Goal: Transaction & Acquisition: Purchase product/service

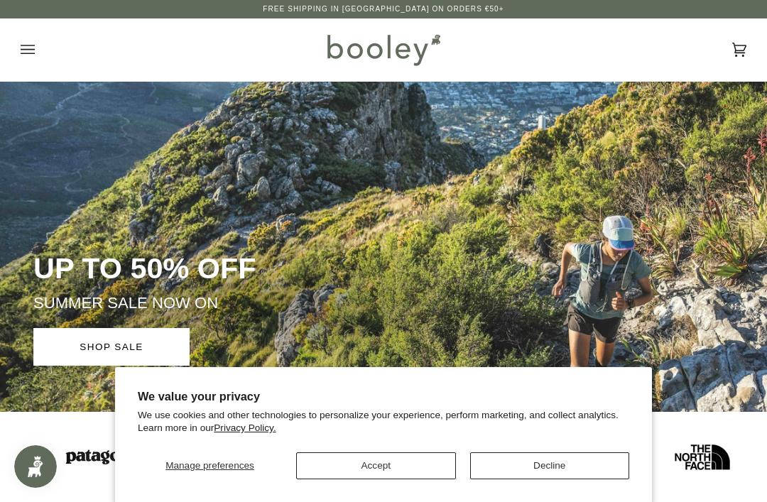
click at [412, 470] on button "Accept" at bounding box center [376, 465] width 160 height 27
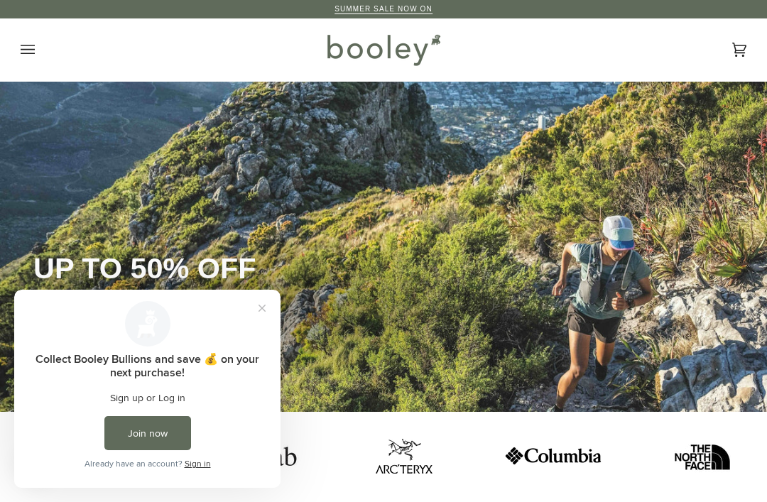
scroll to position [3, 0]
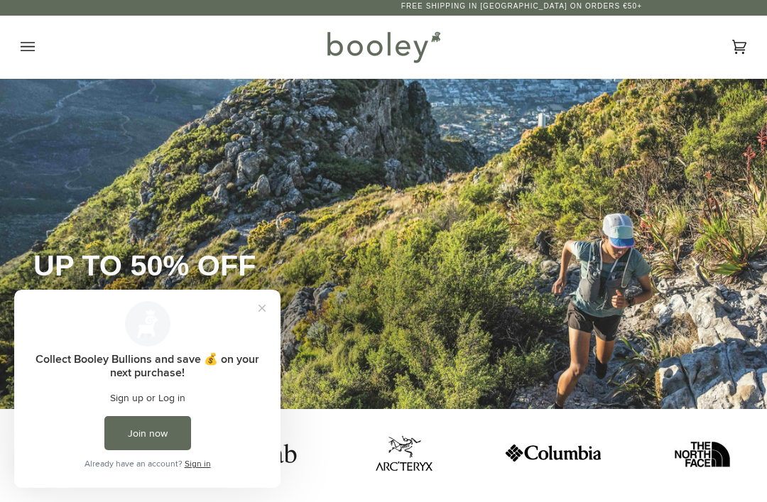
click at [268, 310] on button "Close prompt" at bounding box center [262, 308] width 26 height 26
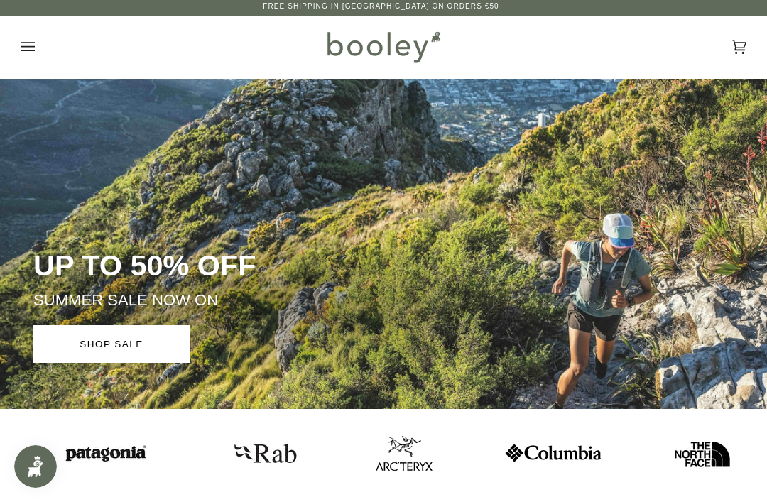
click at [32, 51] on icon "Open menu" at bounding box center [28, 46] width 14 height 21
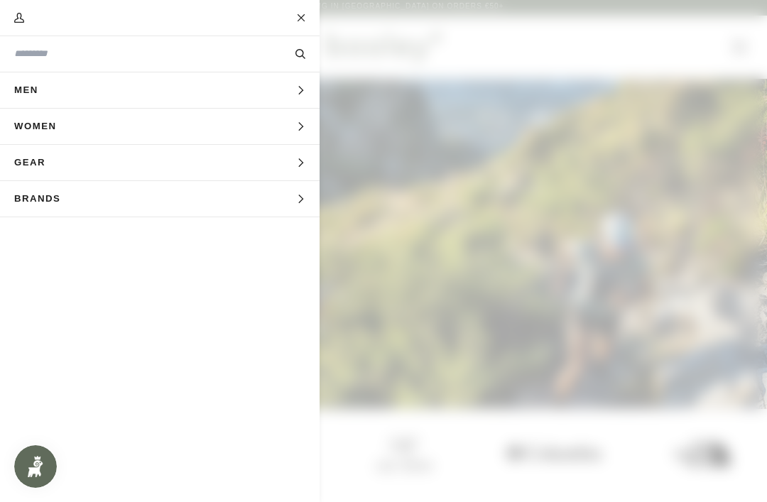
click at [37, 94] on span "Men" at bounding box center [31, 89] width 62 height 35
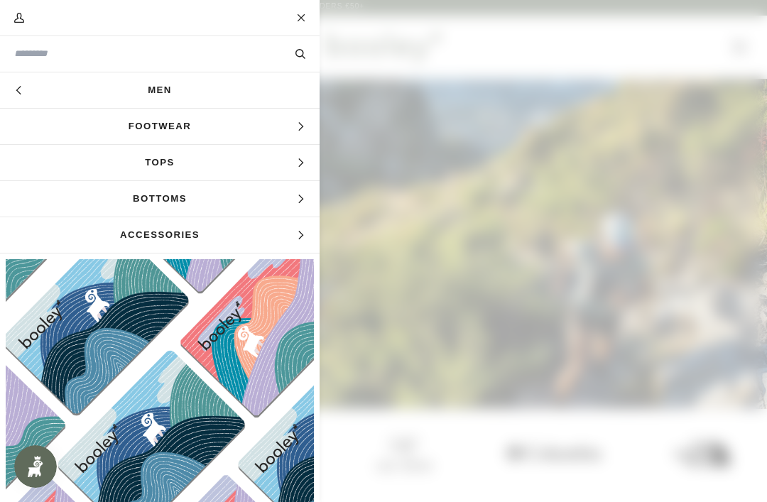
click at [184, 132] on span "Footwear" at bounding box center [159, 126] width 319 height 35
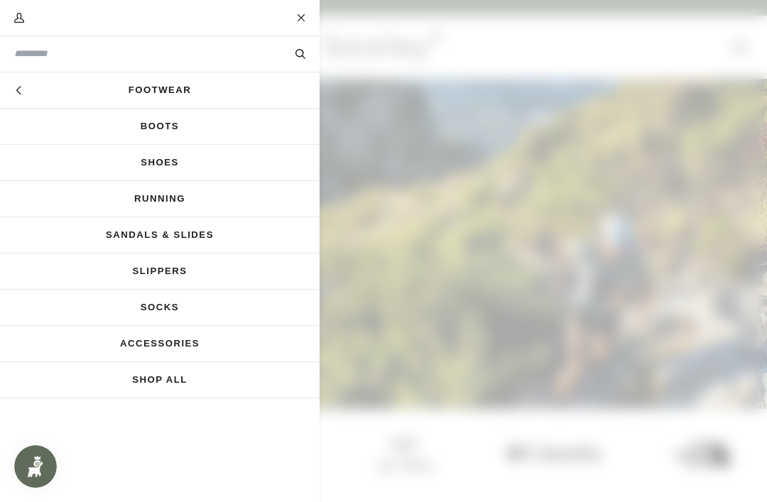
click at [170, 126] on link "Boots" at bounding box center [159, 126] width 319 height 35
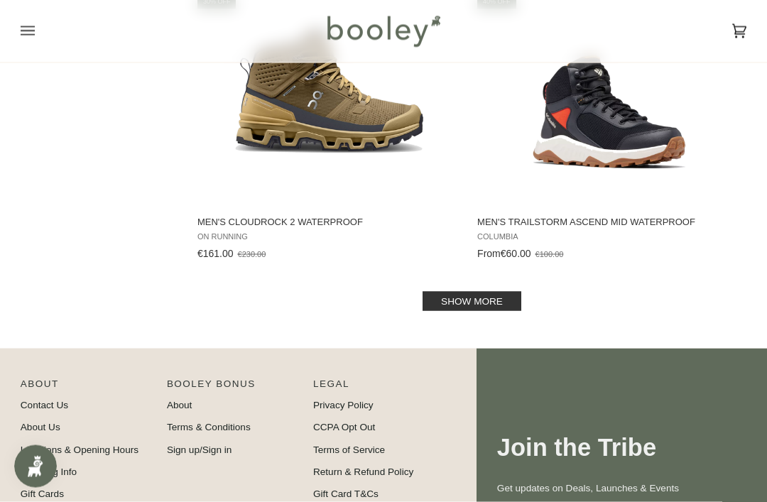
scroll to position [2842, 0]
click at [490, 310] on link "Show more" at bounding box center [471, 300] width 99 height 19
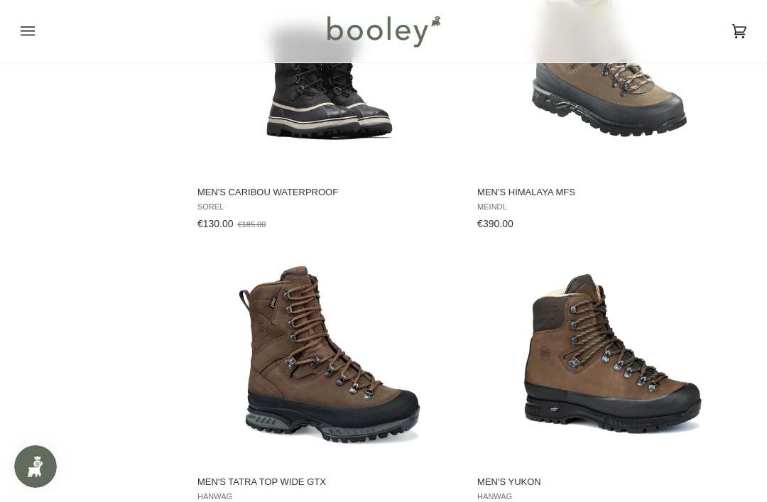
scroll to position [5868, 0]
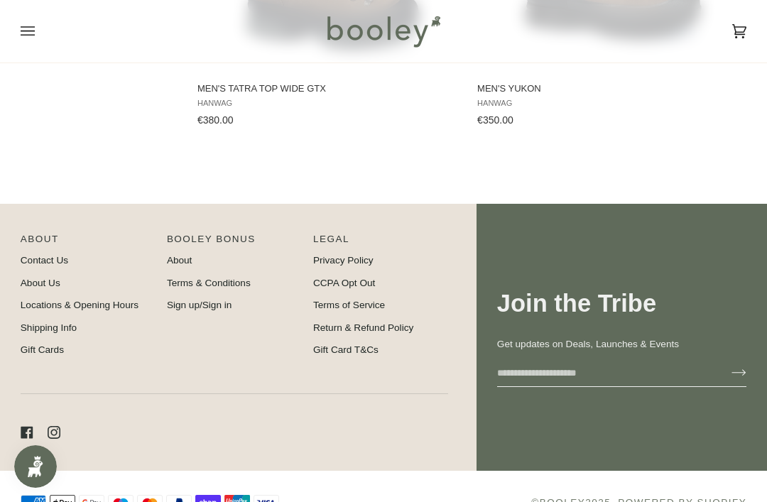
click at [33, 265] on link "Contact Us" at bounding box center [45, 260] width 48 height 11
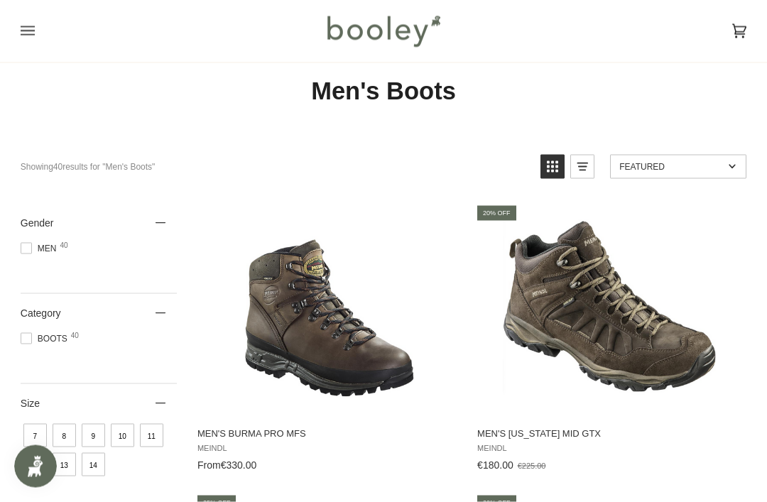
scroll to position [0, 0]
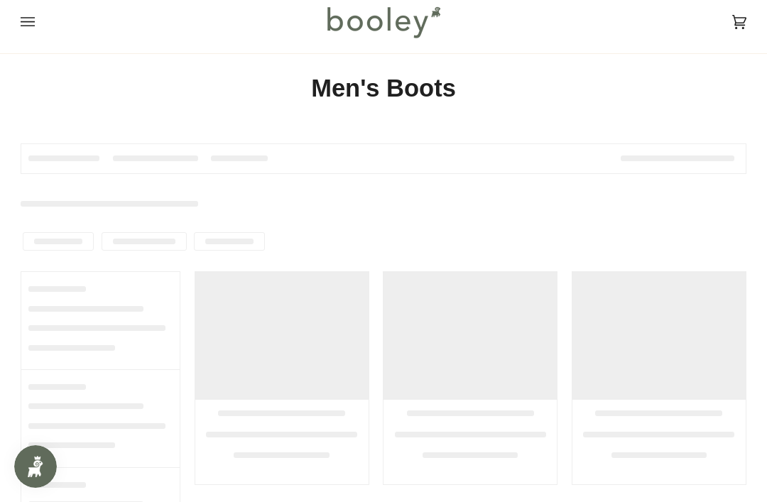
scroll to position [97, 0]
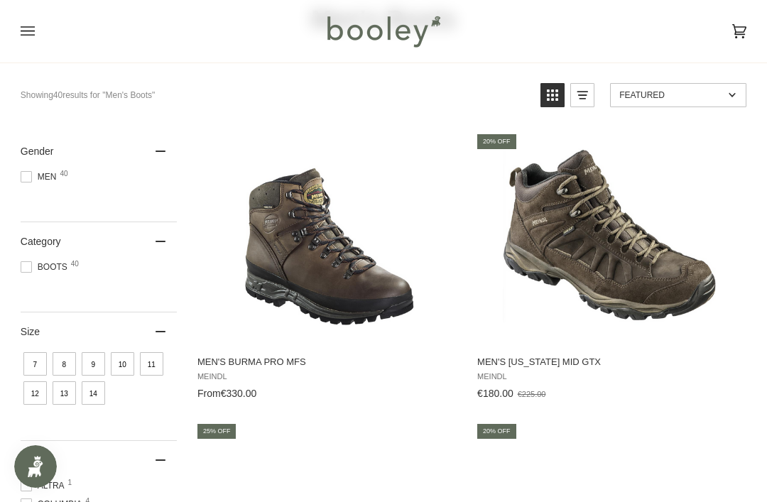
click at [703, 405] on span "Men's Nebraska Mid GTX Meindl €180.00 €225.00 View product" at bounding box center [609, 375] width 268 height 60
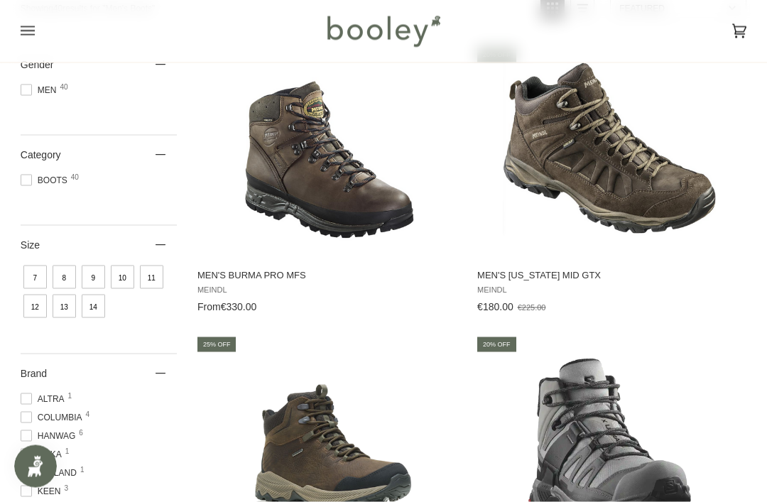
scroll to position [184, 0]
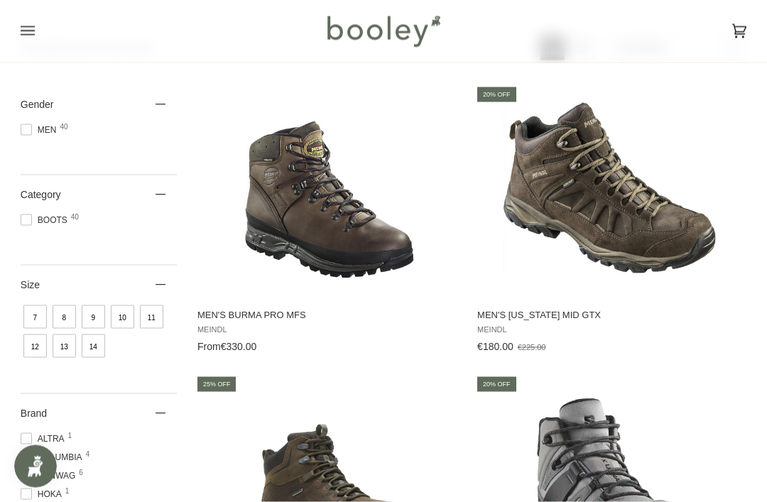
scroll to position [145, 0]
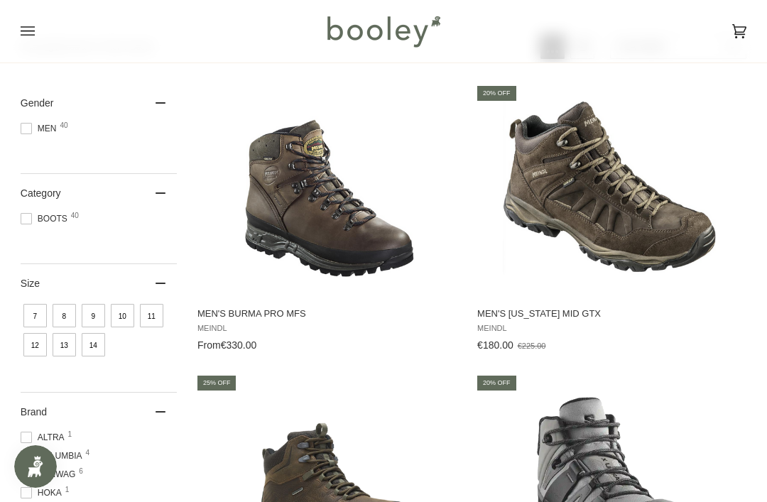
click at [684, 351] on div "€180.00 €225.00" at bounding box center [609, 345] width 264 height 15
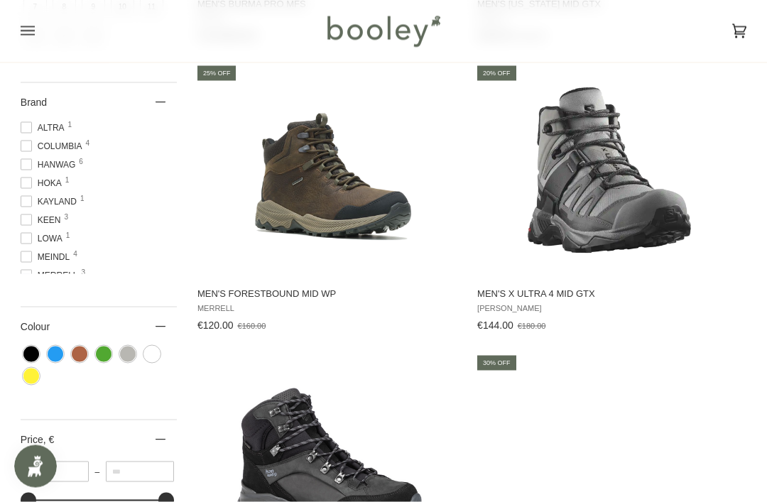
scroll to position [414, 0]
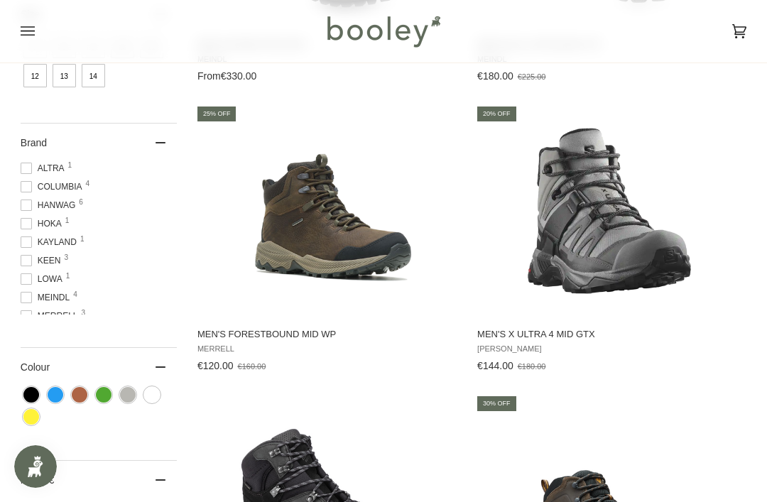
click at [620, 250] on img "Men's X Ultra 4 Mid GTX" at bounding box center [609, 210] width 213 height 213
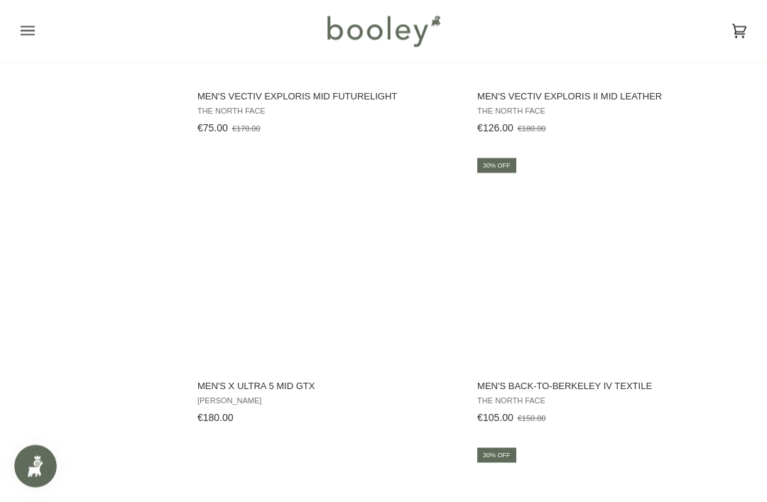
scroll to position [3546, 0]
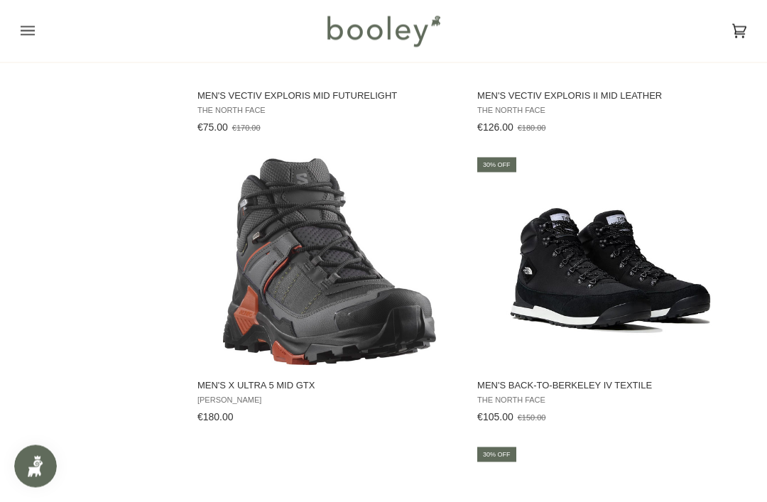
click at [354, 351] on button "View product" at bounding box center [328, 353] width 267 height 31
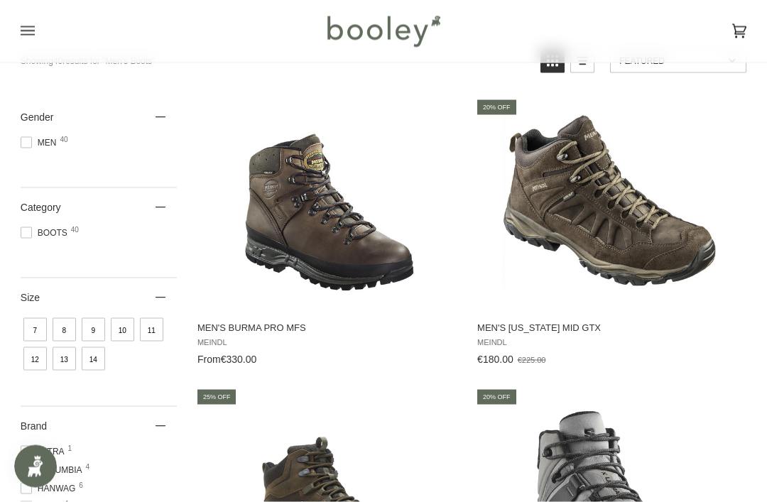
scroll to position [131, 0]
click at [662, 256] on img "Men's Nebraska Mid GTX" at bounding box center [609, 203] width 213 height 213
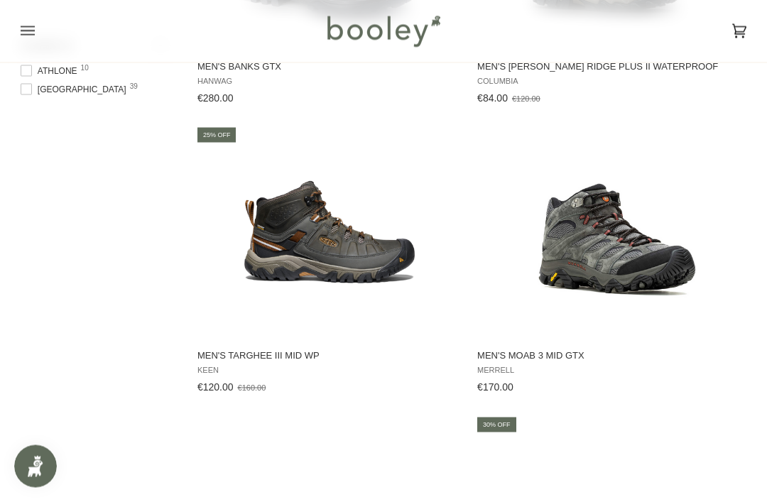
scroll to position [972, 0]
click at [652, 264] on img "Men's Moab 3 Mid GTX" at bounding box center [609, 231] width 213 height 213
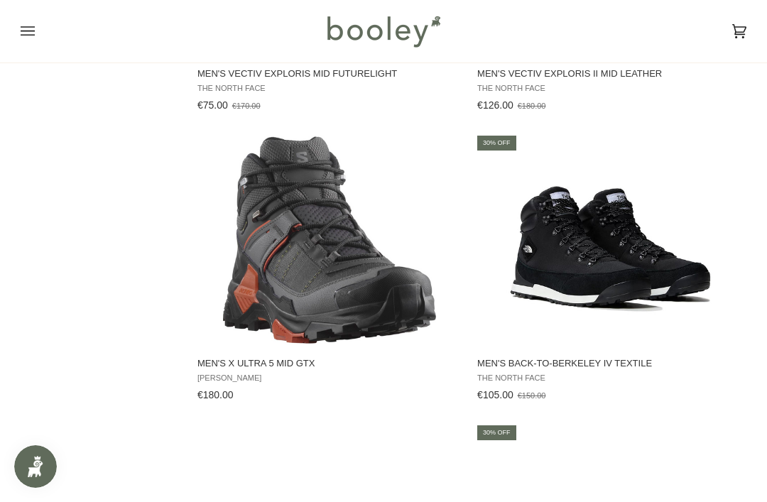
scroll to position [3568, 0]
click at [655, 286] on img "Men's Back-to-Berkeley IV Textile" at bounding box center [609, 239] width 213 height 213
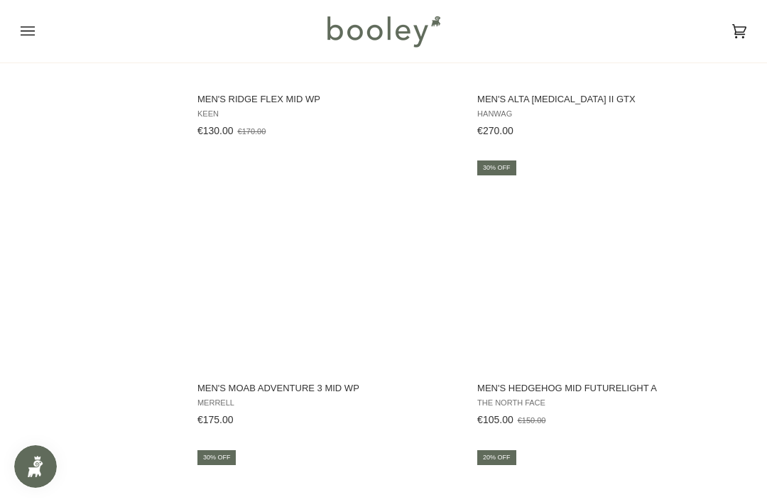
scroll to position [1802, 0]
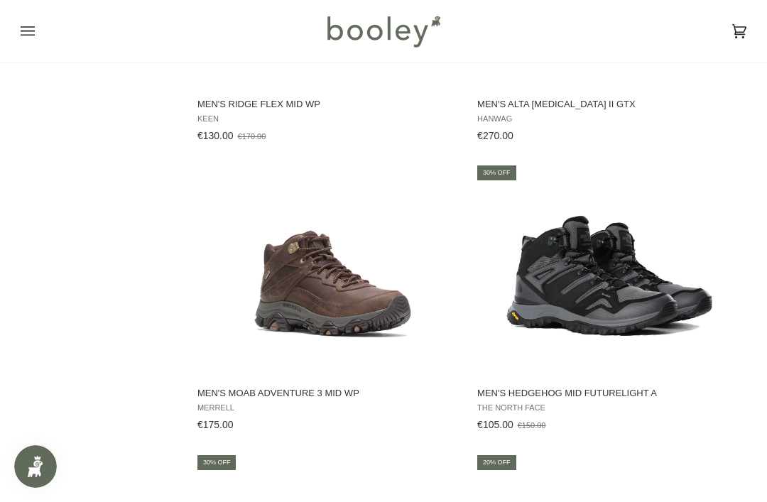
click at [649, 305] on img "Men's Hedgehog Mid FutureLight A" at bounding box center [609, 269] width 213 height 213
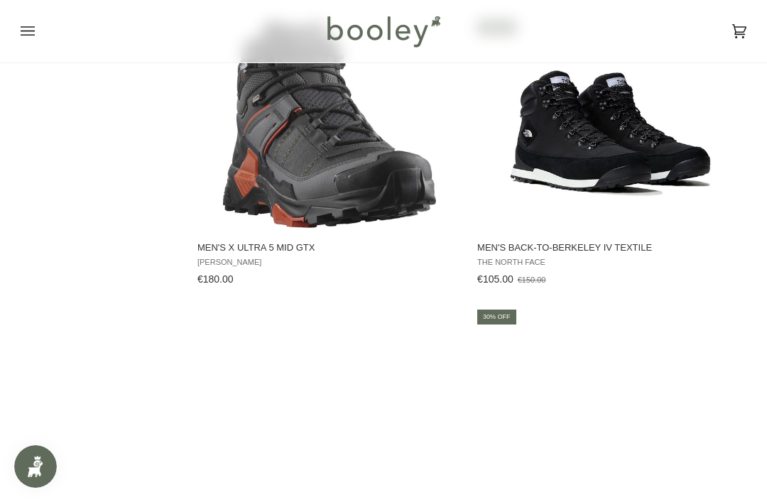
scroll to position [3618, 0]
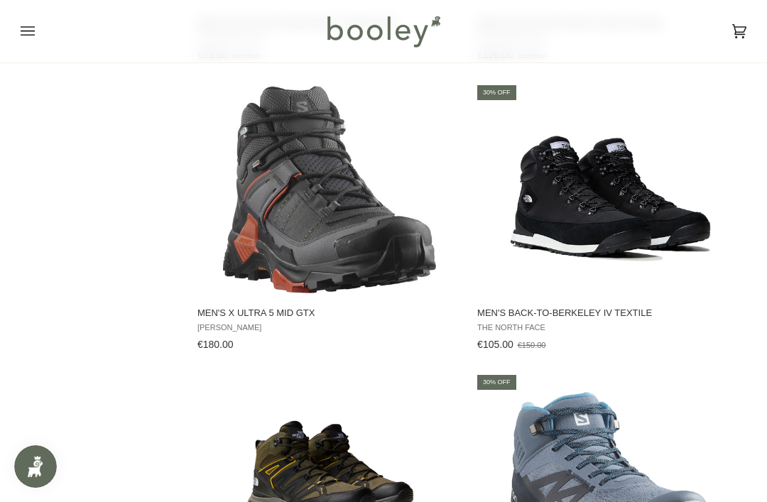
click at [354, 263] on img "Men's X Ultra 5 Mid GTX" at bounding box center [329, 189] width 213 height 213
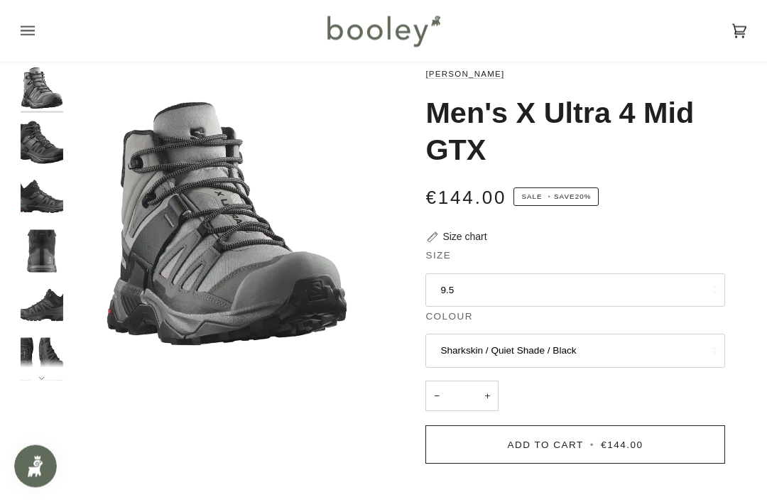
scroll to position [28, 0]
click at [642, 290] on button "9.5" at bounding box center [574, 290] width 299 height 34
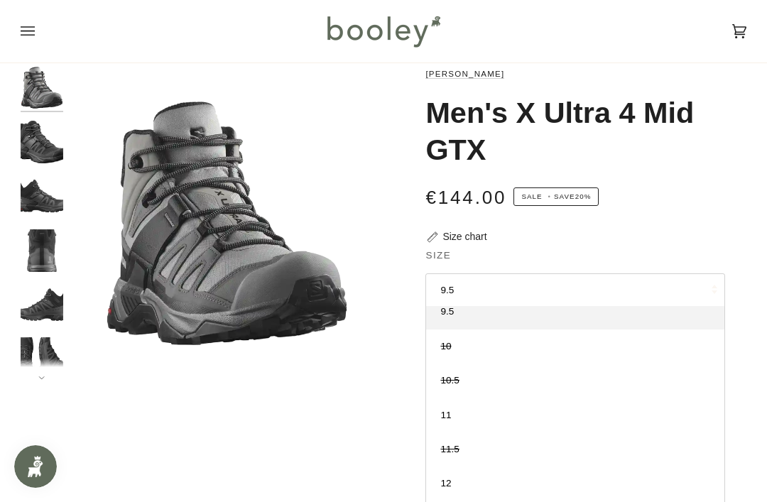
scroll to position [116, 0]
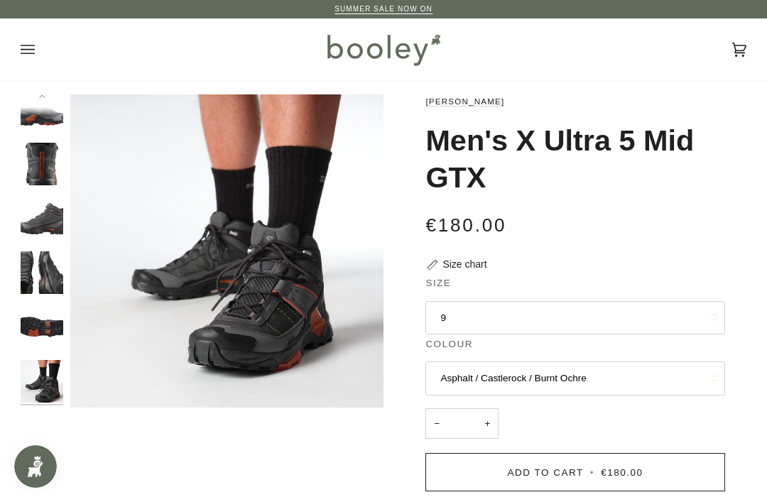
click at [59, 219] on img "Salomon Men's X Ultra 5 Mid GTX Asphalt / Castlerock / Burnt Ochre - Booley Gal…" at bounding box center [42, 218] width 43 height 43
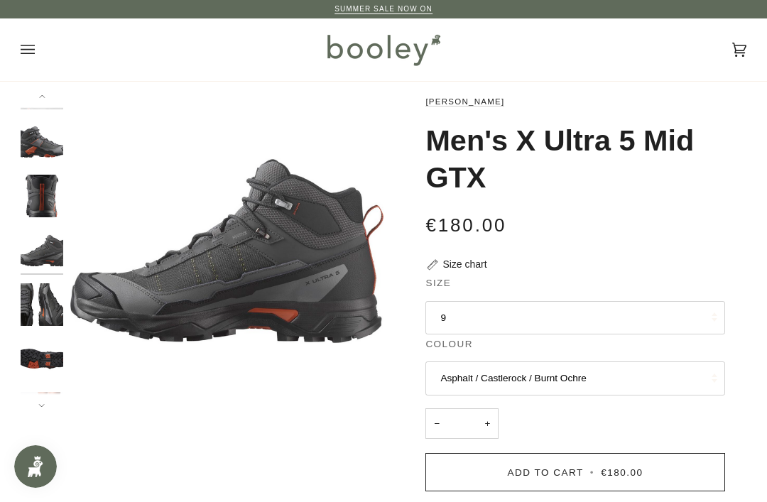
scroll to position [24, 0]
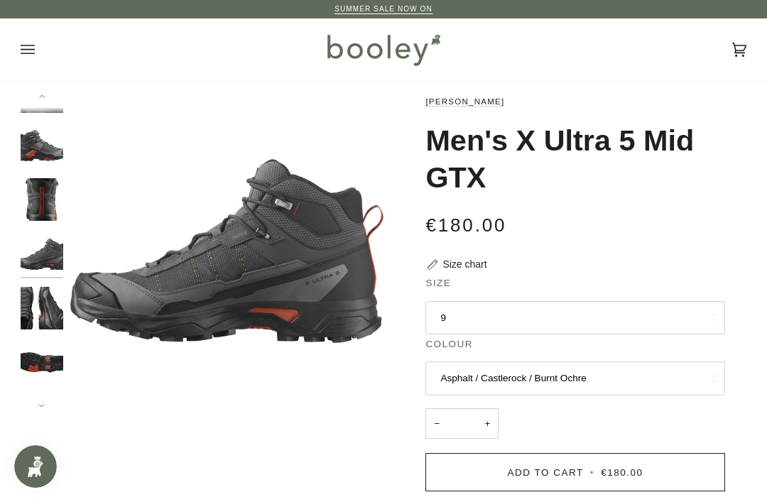
click at [48, 315] on img "Salomon Men's X Ultra 5 Mid GTX Asphalt / Castlerock / Burnt Ochre - Booley Gal…" at bounding box center [42, 308] width 43 height 43
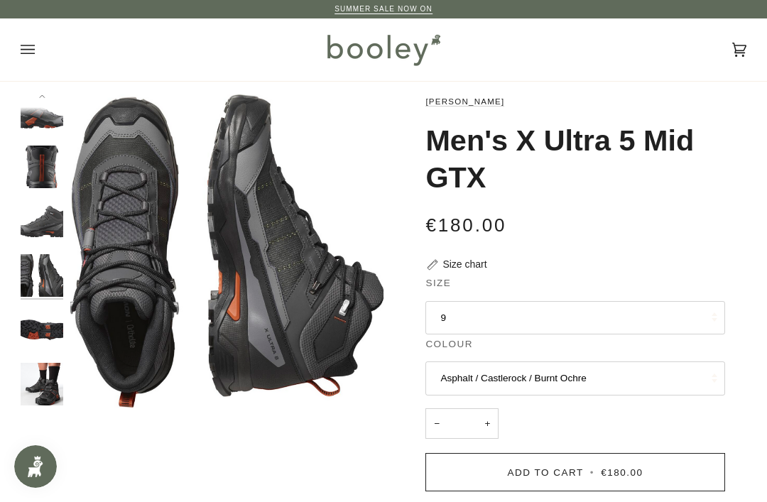
scroll to position [60, 0]
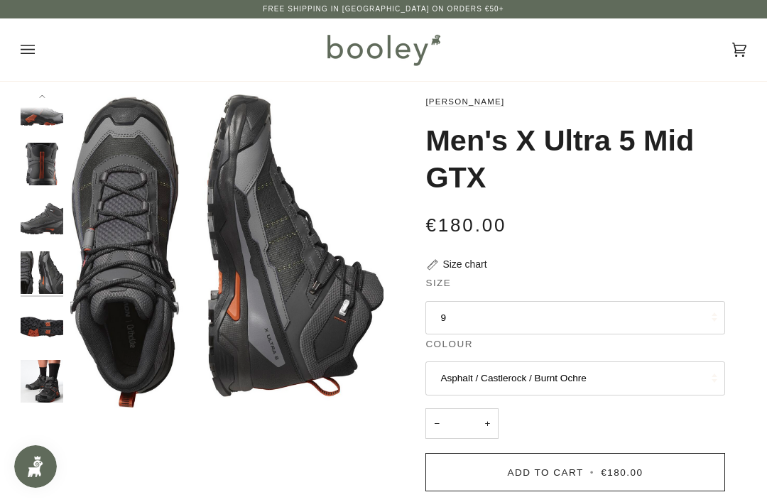
click at [37, 333] on img "Salomon Men's X Ultra 5 Mid GTX Asphalt / Castlerock / Burnt Ochre - Booley Gal…" at bounding box center [42, 326] width 43 height 43
click at [53, 366] on img "Salomon Men's X Ultra 5 Mid GTX Asphalt / Castlerock / Burnt Ochre - Booley Gal…" at bounding box center [42, 381] width 43 height 43
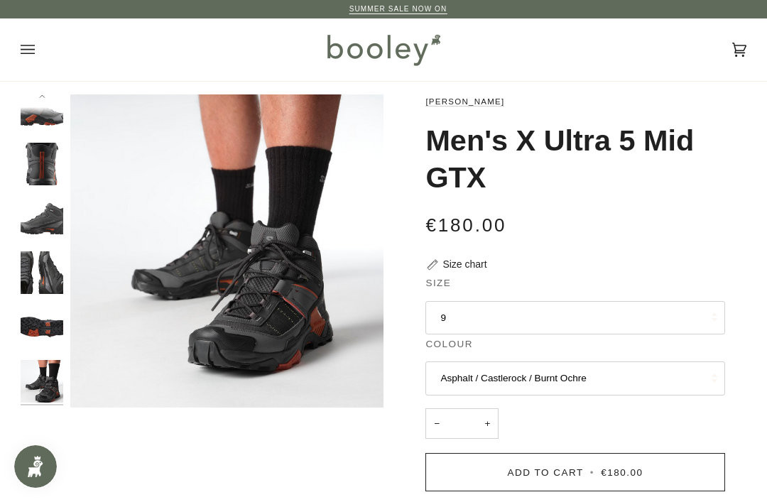
click at [56, 327] on img "Salomon Men's X Ultra 5 Mid GTX Asphalt / Castlerock / Burnt Ochre - Booley Gal…" at bounding box center [42, 326] width 43 height 43
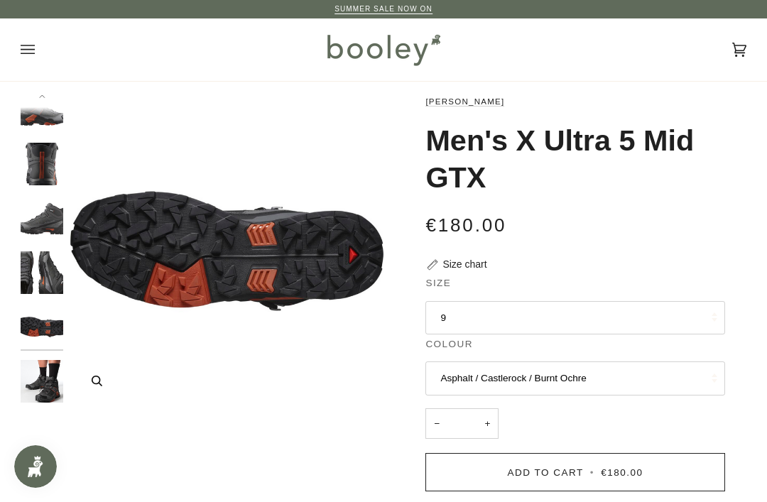
click at [101, 386] on icon "Salomon Men's X Ultra 5 Mid GTX Asphalt / Castlerock / Burnt Ochre - Booley Gal…" at bounding box center [97, 381] width 11 height 11
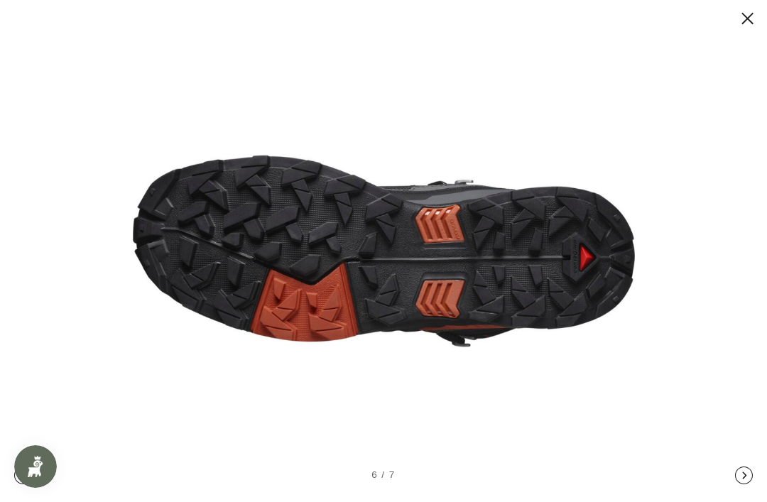
click at [757, 13] on div at bounding box center [383, 19] width 762 height 18
click at [747, 10] on button at bounding box center [733, 19] width 43 height 18
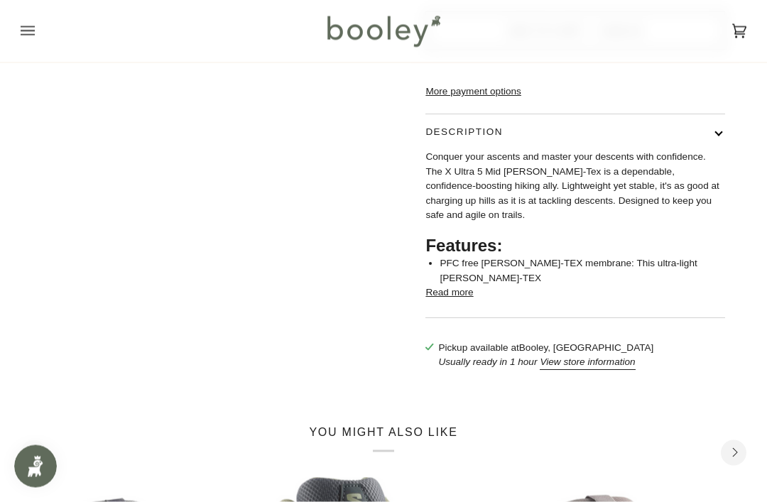
scroll to position [443, 0]
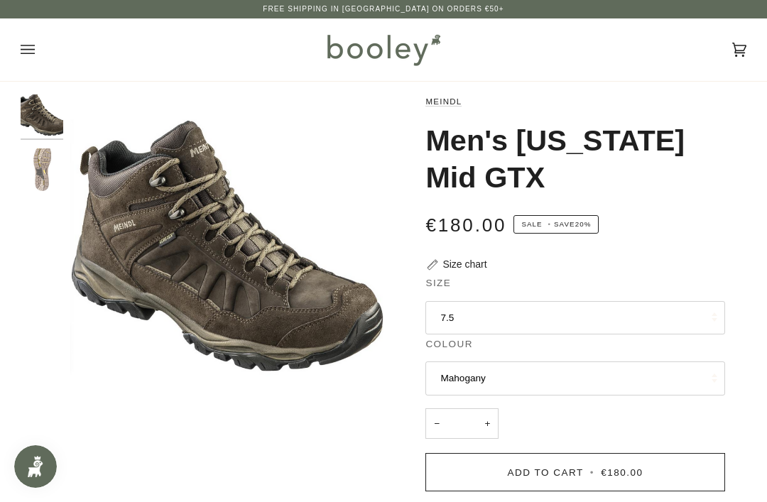
click at [46, 180] on img "Men's Nebraska Mid GTX Sole - booley Galway" at bounding box center [42, 169] width 43 height 43
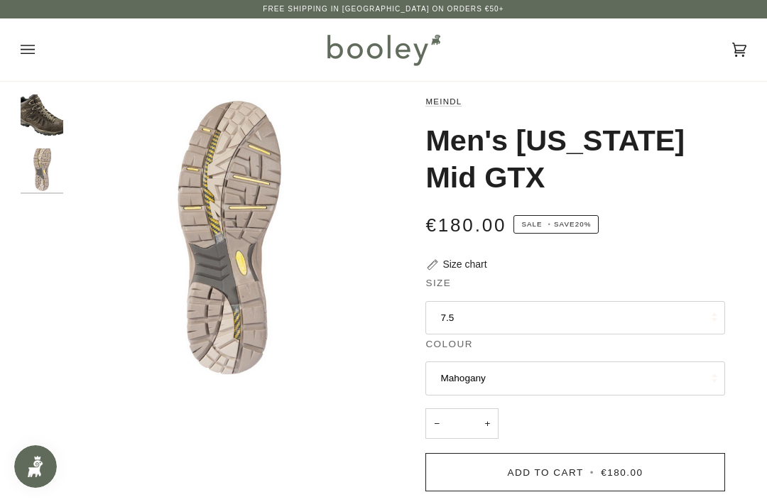
click at [57, 117] on img "Men's Nebraska Mid GTX Mahogany - booley Galway" at bounding box center [42, 115] width 43 height 43
click at [43, 125] on img "Men's Nebraska Mid GTX Mahogany - booley Galway" at bounding box center [42, 115] width 43 height 43
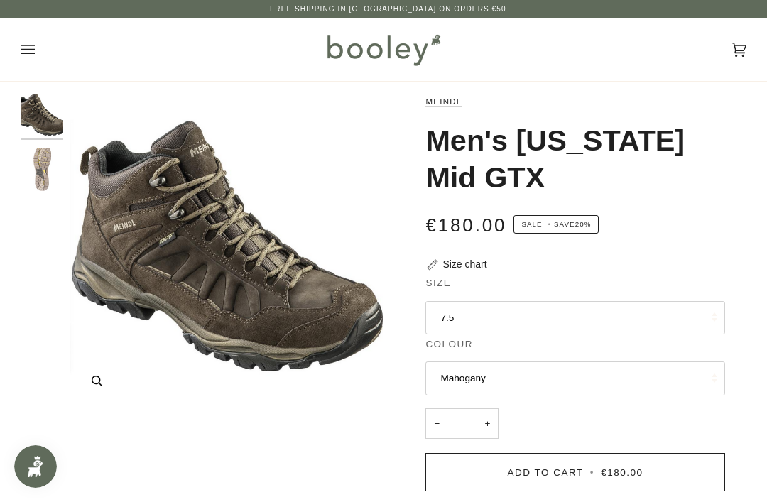
click at [303, 321] on img "Men's Nebraska Mid GTX Mahogany - booley Galway" at bounding box center [226, 250] width 313 height 313
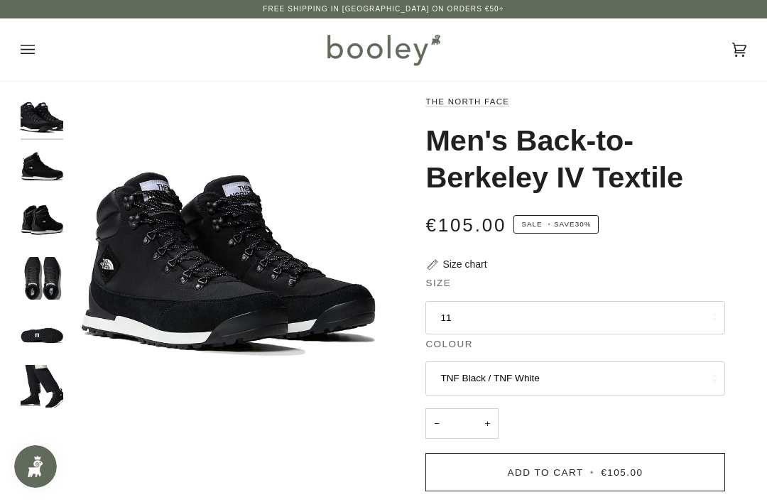
click at [57, 336] on img "The North Face Men's Back-to-Berkeley IV Textile Waterproof TNF Black / TNF Whi…" at bounding box center [42, 332] width 43 height 43
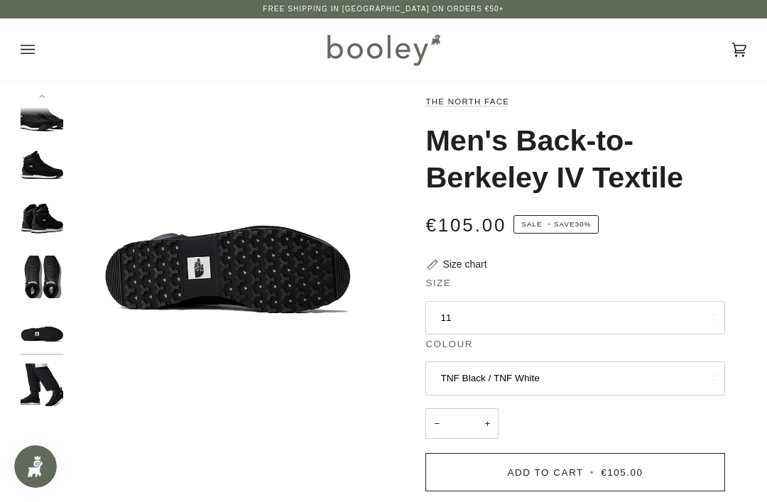
click at [48, 282] on img "The North Face Men's Back-to-Berkeley IV Textile Waterproof TNF Black / TNF Whi…" at bounding box center [42, 277] width 43 height 43
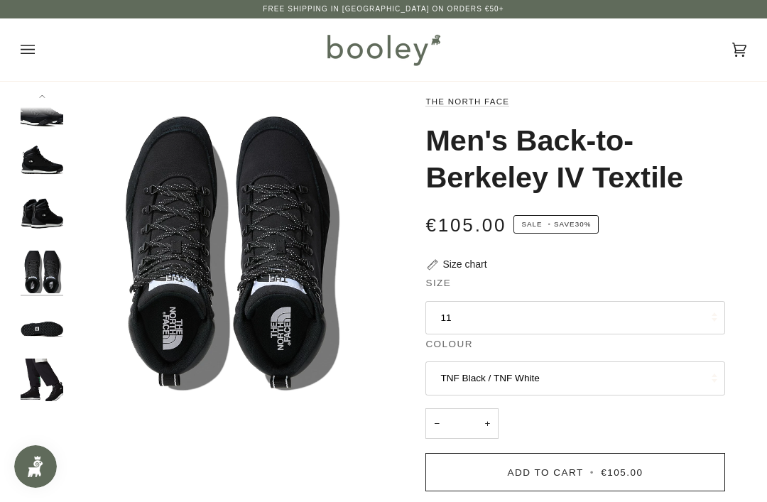
scroll to position [6, 0]
click at [45, 333] on img "The North Face Men's Back-to-Berkeley IV Textile Waterproof TNF Black / TNF Whi…" at bounding box center [42, 326] width 43 height 43
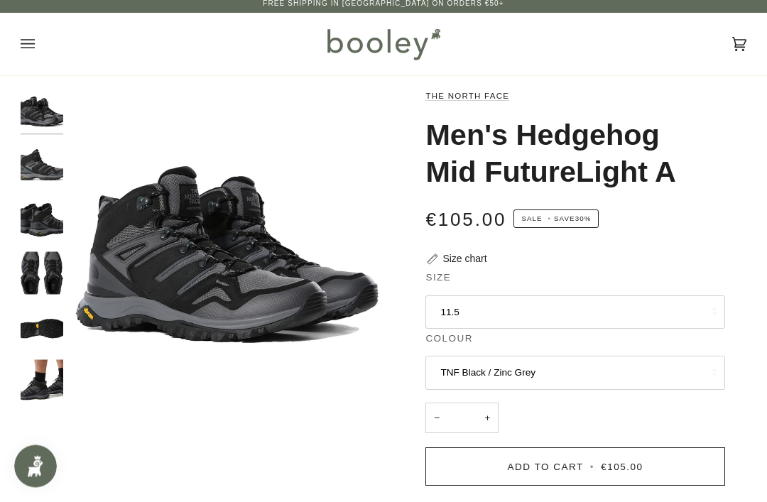
scroll to position [6, 0]
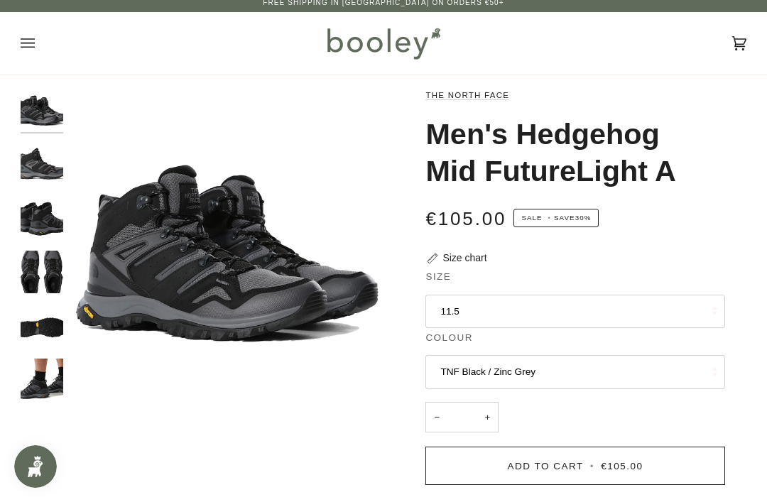
click at [36, 172] on img "The North Face Men's Hedgehog Mid FutureLight - Booley Galway" at bounding box center [42, 163] width 43 height 43
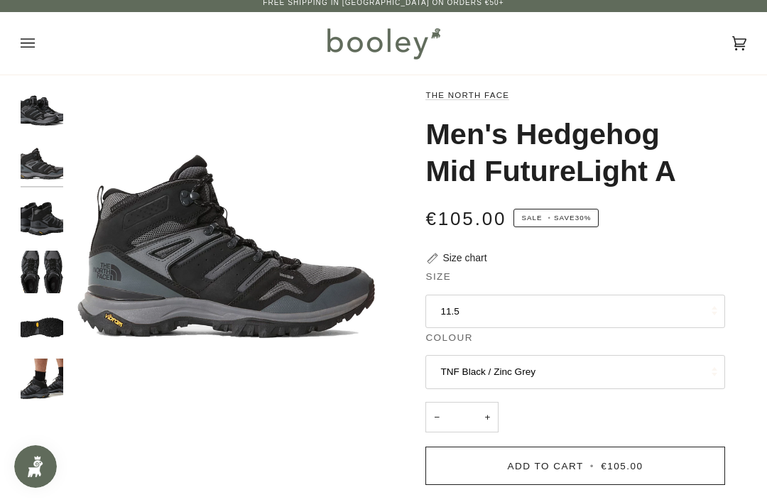
click at [40, 229] on img "The North Face Men's Hedgehog Mid FutureLight - Booley Galway" at bounding box center [42, 217] width 43 height 43
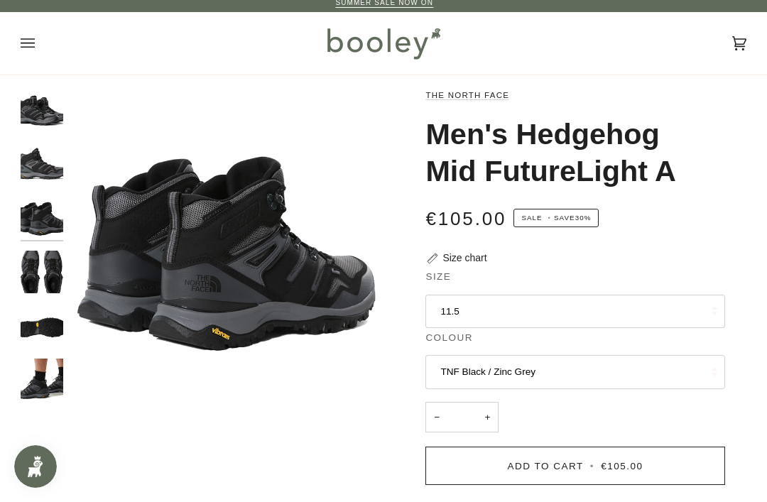
click at [43, 288] on img "The North Face Men's Hedgehog Mid FutureLight - Booley Galway" at bounding box center [42, 272] width 43 height 43
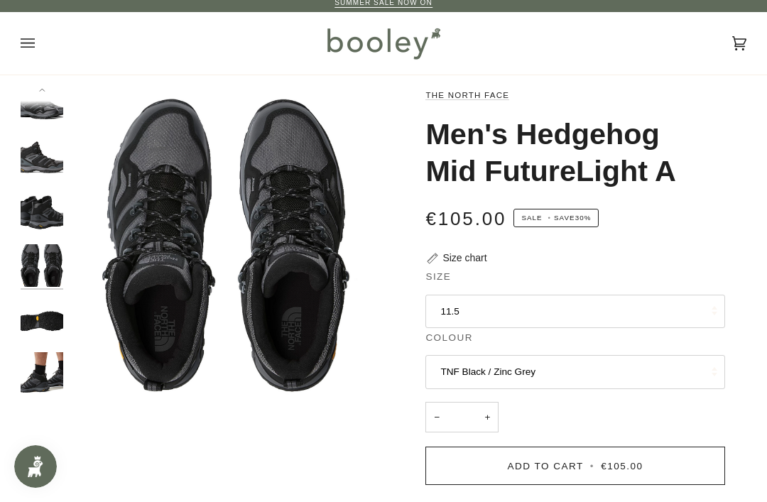
click at [45, 325] on img "The North Face Men's Hedgehog Mid FutureLight - Booley Galway" at bounding box center [42, 319] width 43 height 43
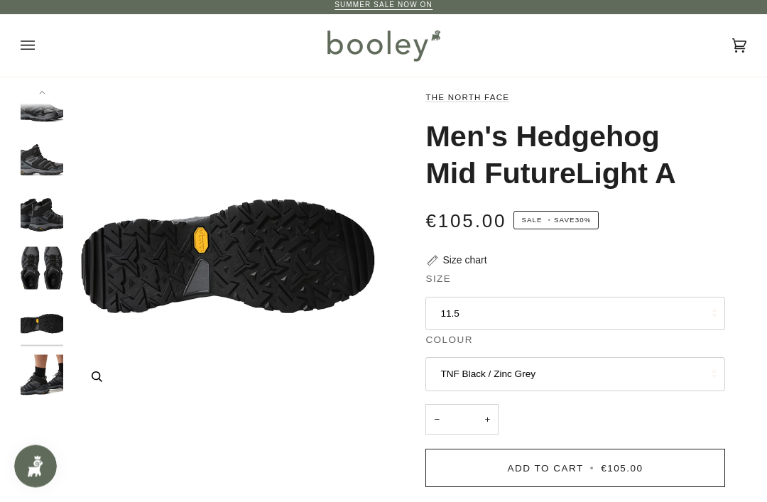
scroll to position [1, 0]
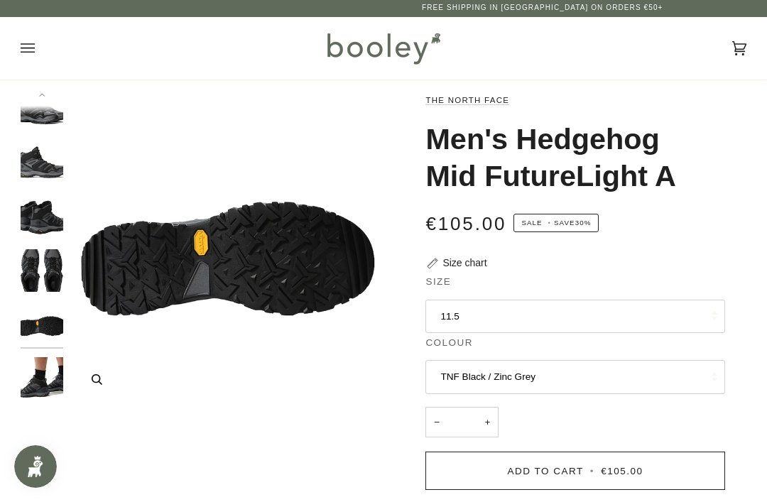
click at [99, 373] on button "Zoom" at bounding box center [96, 379] width 25 height 25
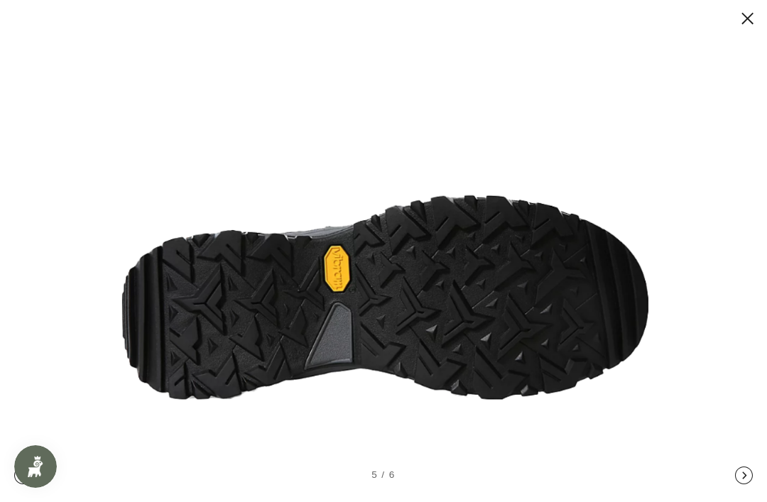
click at [271, 191] on img at bounding box center [383, 281] width 562 height 562
click at [753, 17] on button at bounding box center [733, 19] width 43 height 18
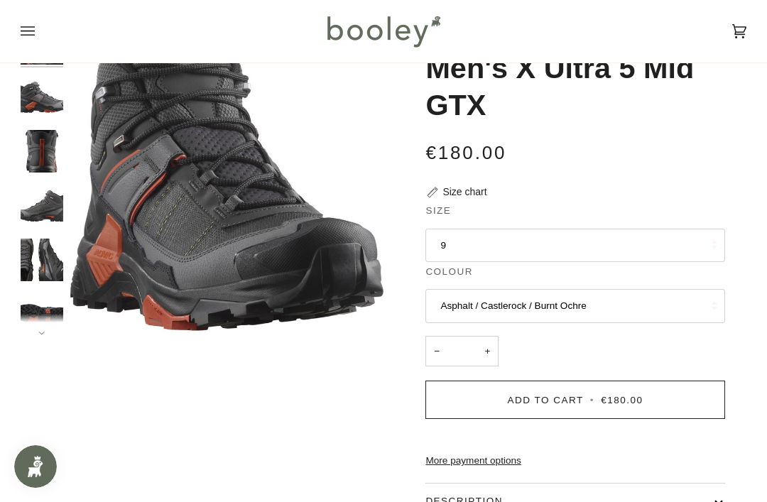
click at [632, 253] on button "9" at bounding box center [574, 246] width 299 height 34
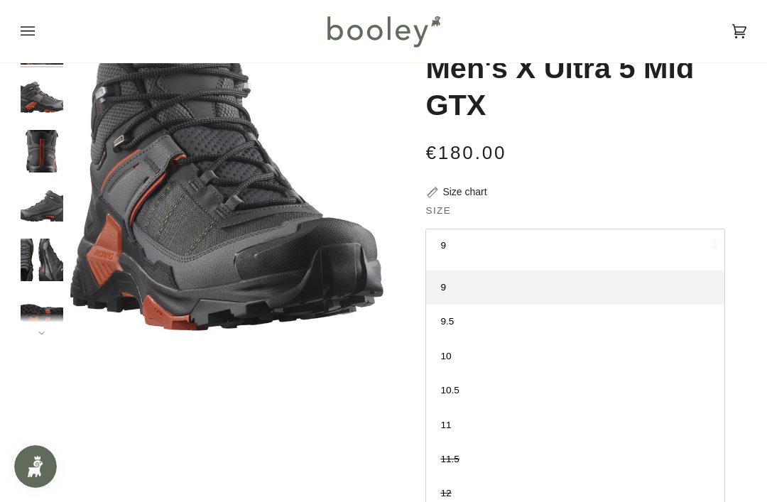
scroll to position [59, 0]
click at [454, 393] on span "10.5" at bounding box center [449, 390] width 18 height 11
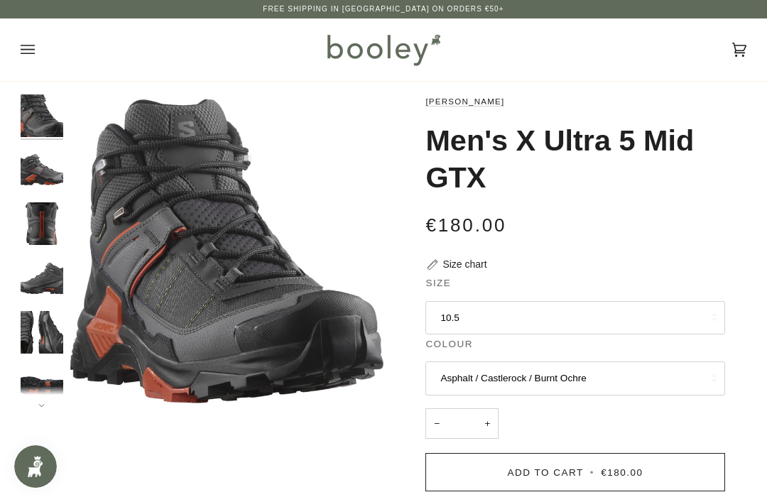
click at [40, 226] on img "Salomon Men's X Ultra 5 Mid GTX Asphalt / Castlerock / Burnt Ochre - Booley Gal…" at bounding box center [42, 223] width 43 height 43
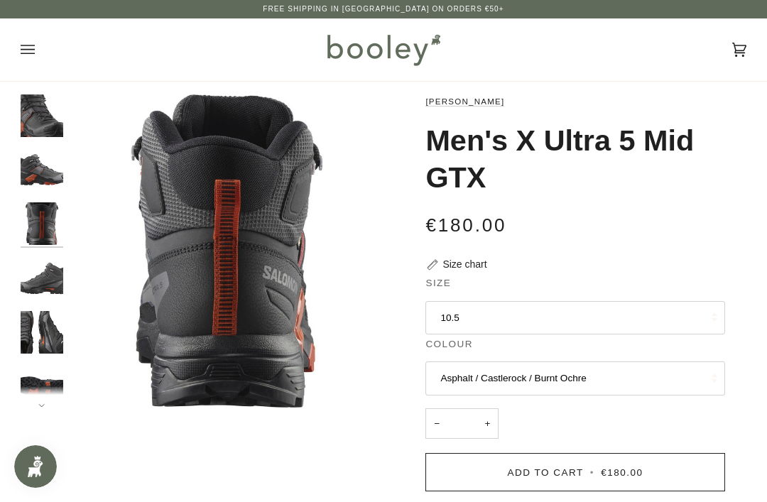
click at [44, 283] on img "Salomon Men's X Ultra 5 Mid GTX Asphalt / Castlerock / Burnt Ochre - Booley Gal…" at bounding box center [42, 278] width 43 height 43
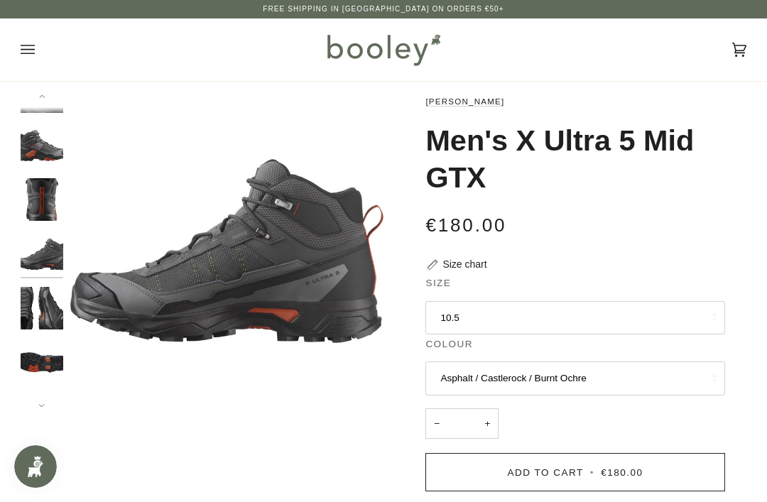
click at [46, 372] on img "Salomon Men's X Ultra 5 Mid GTX Asphalt / Castlerock / Burnt Ochre - Booley Gal…" at bounding box center [42, 362] width 43 height 43
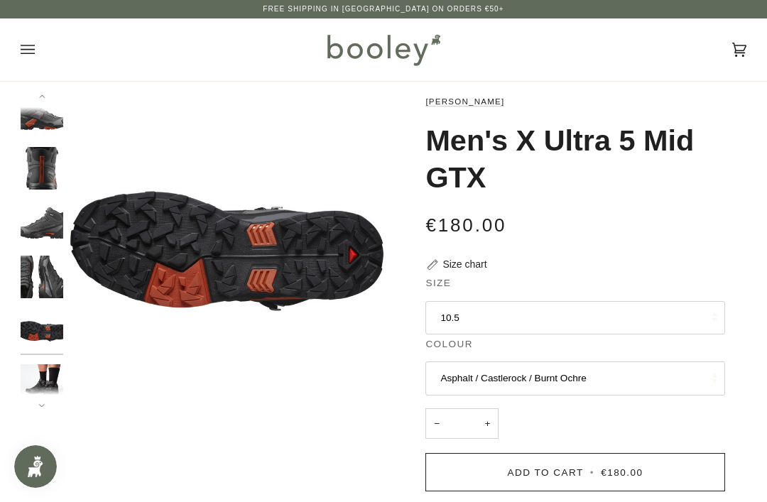
scroll to position [60, 0]
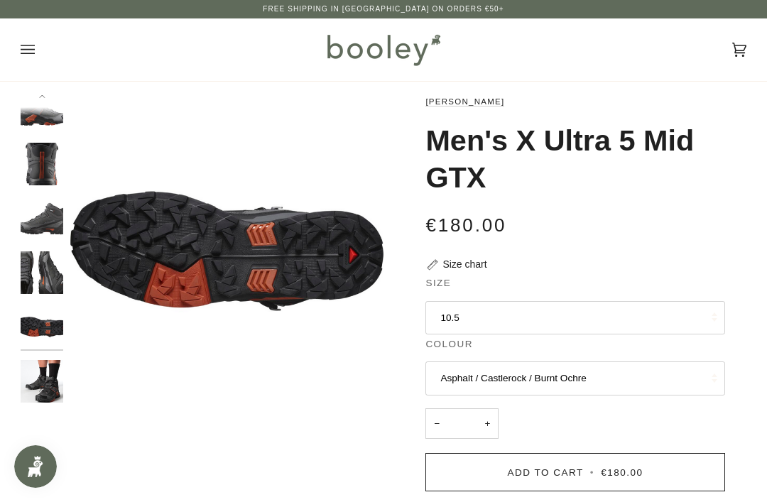
click at [51, 371] on img "Salomon Men's X Ultra 5 Mid GTX Asphalt / Castlerock / Burnt Ochre - Booley Gal…" at bounding box center [42, 381] width 43 height 43
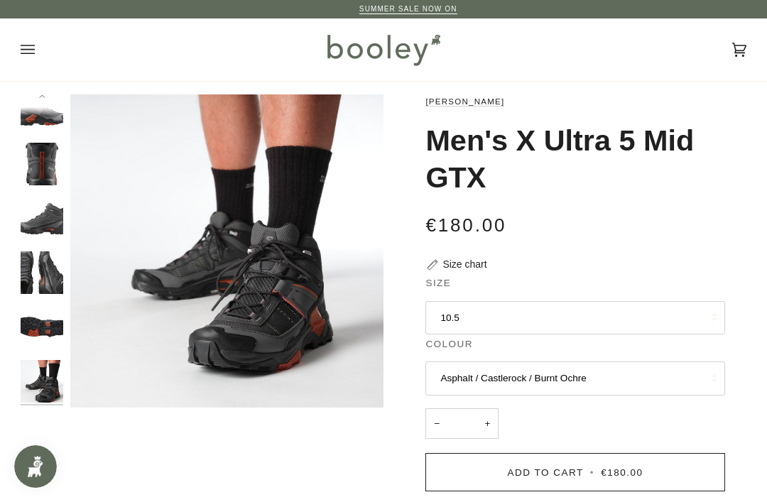
click at [43, 308] on img "Salomon Men's X Ultra 5 Mid GTX Asphalt / Castlerock / Burnt Ochre - Booley Gal…" at bounding box center [42, 326] width 43 height 43
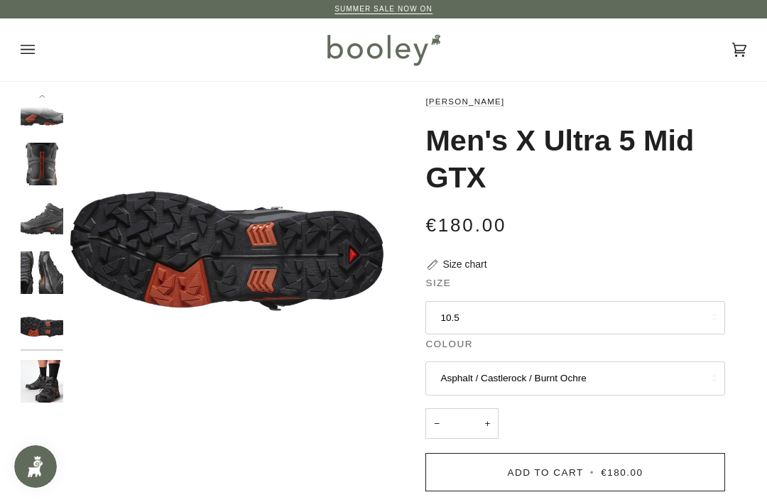
click at [40, 244] on div at bounding box center [46, 250] width 50 height 313
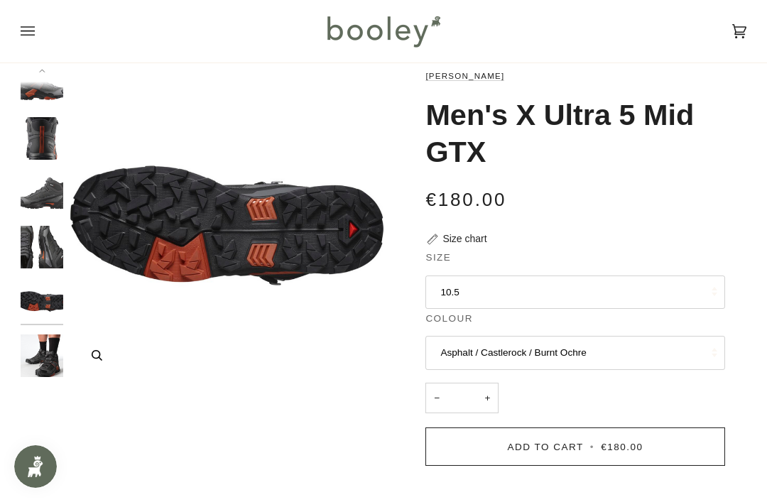
scroll to position [0, 0]
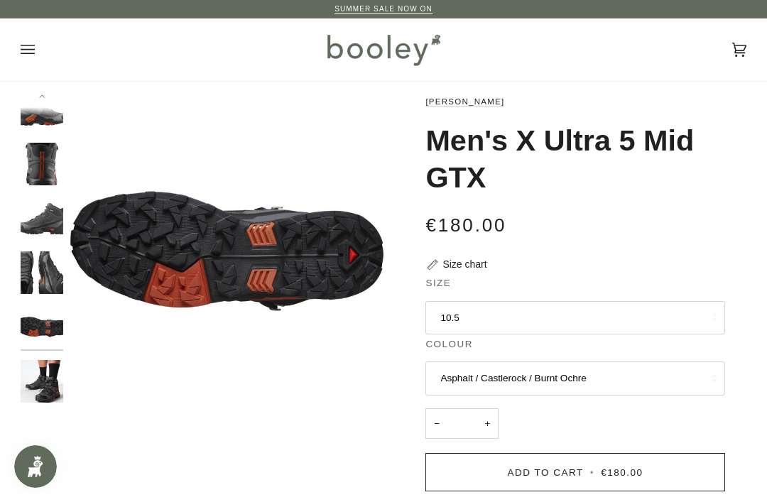
click at [44, 161] on img "Salomon Men's X Ultra 5 Mid GTX Asphalt / Castlerock / Burnt Ochre - Booley Gal…" at bounding box center [42, 164] width 43 height 43
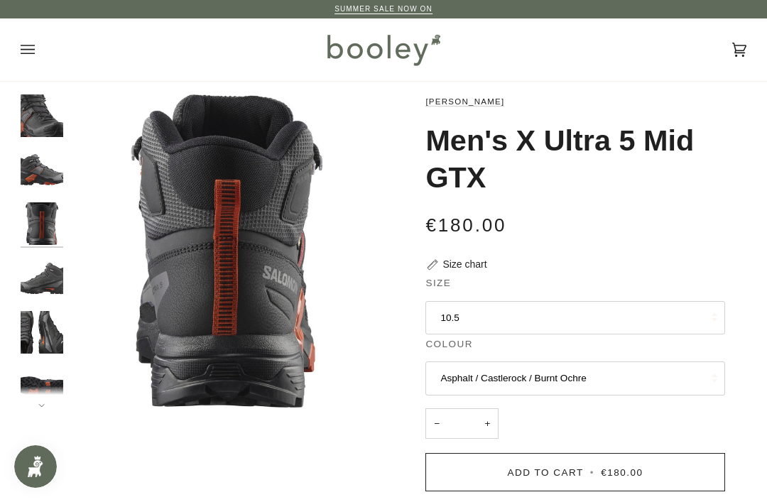
scroll to position [-31, 0]
click at [51, 137] on img "Salomon Men's X Ultra 5 Mid GTX Asphalt / Castlerock / Burnt Ochre - Booley Gal…" at bounding box center [42, 115] width 43 height 43
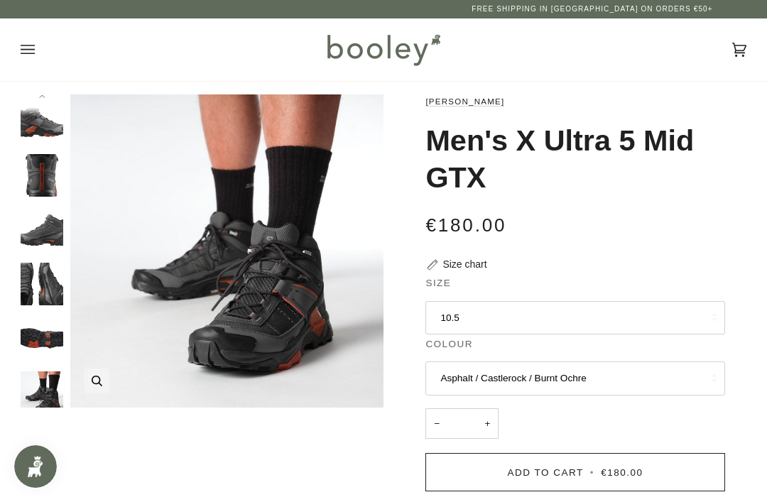
scroll to position [60, 0]
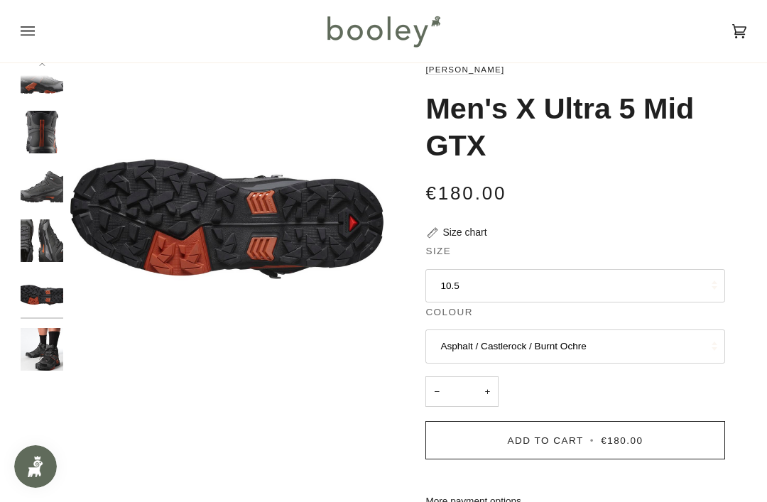
click at [300, 406] on div "Zoom Zoom" at bounding box center [383, 427] width 725 height 731
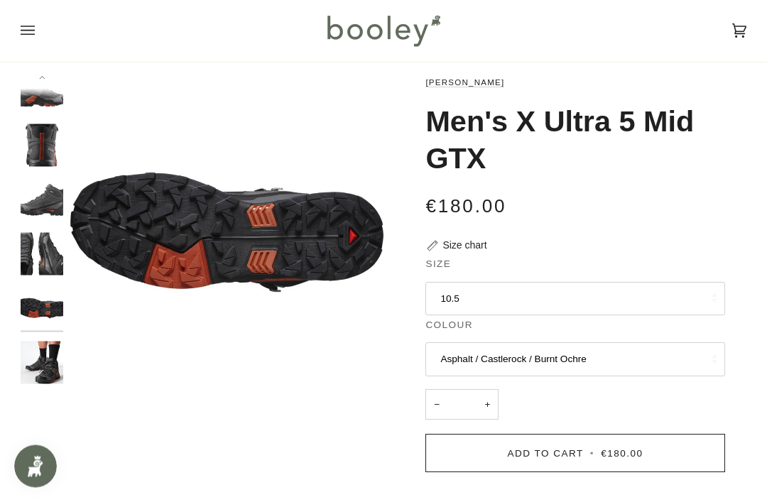
scroll to position [0, 0]
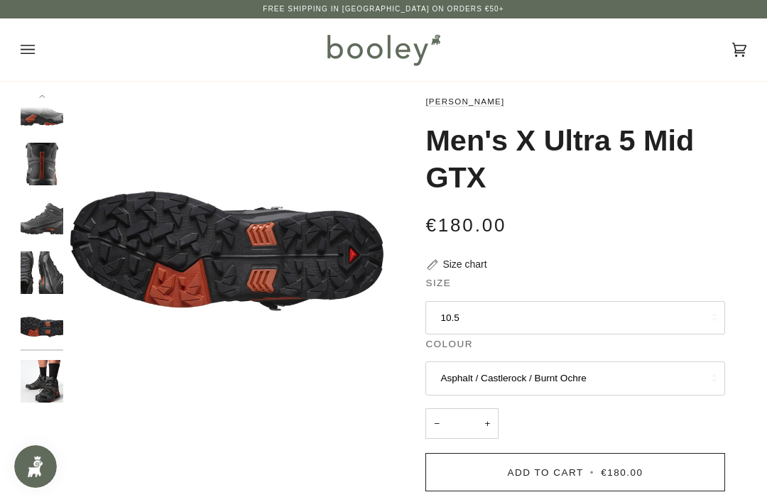
click at [53, 157] on img "Salomon Men's X Ultra 5 Mid GTX Asphalt / Castlerock / Burnt Ochre - Booley Gal…" at bounding box center [42, 164] width 43 height 43
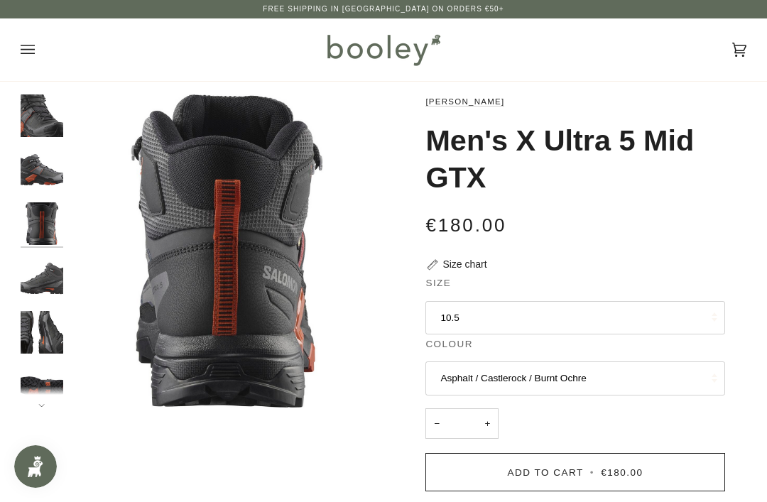
click at [45, 285] on img "Salomon Men's X Ultra 5 Mid GTX Asphalt / Castlerock / Burnt Ochre - Booley Gal…" at bounding box center [42, 278] width 43 height 43
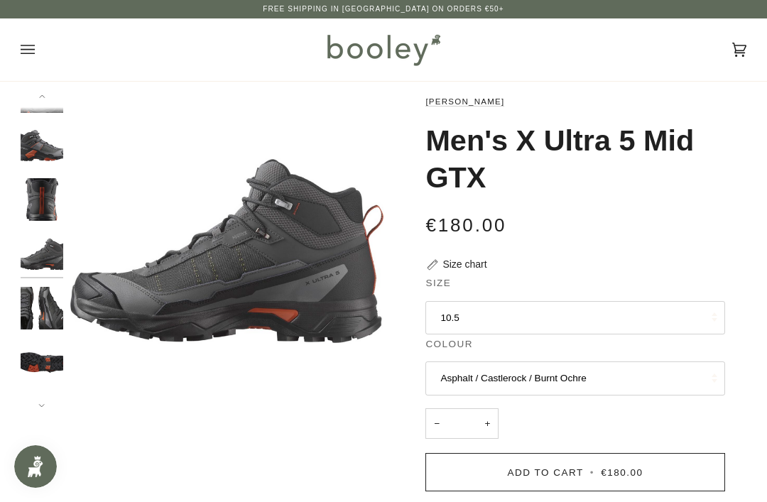
click at [42, 115] on button "Previous" at bounding box center [42, 104] width 43 height 21
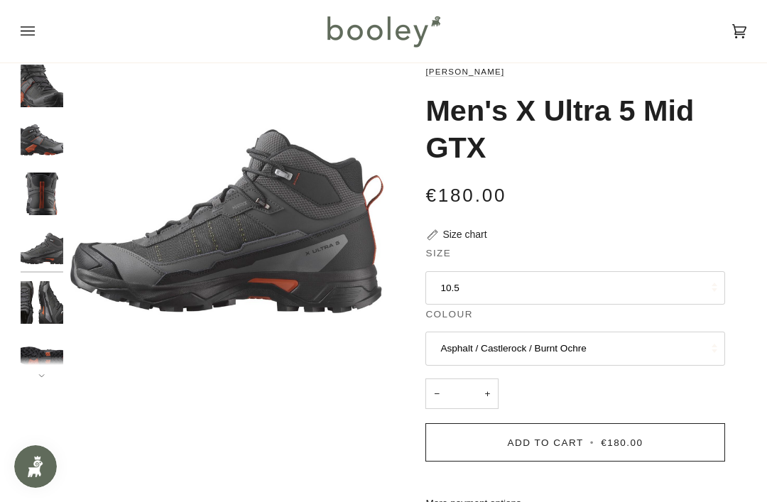
scroll to position [65, 0]
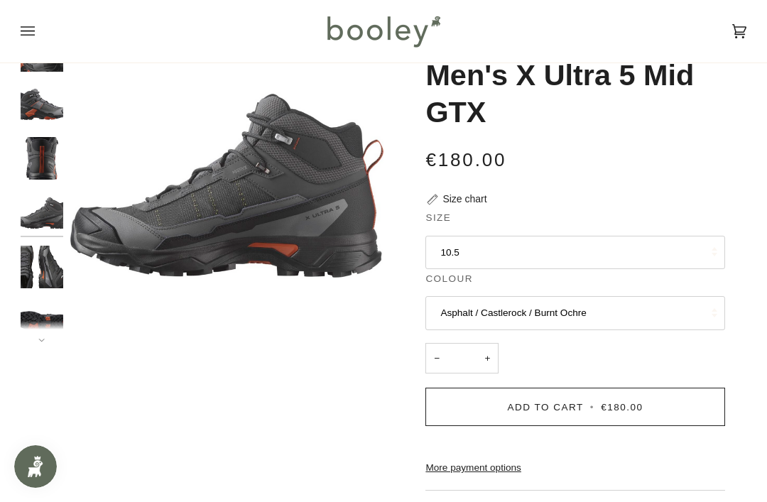
click at [569, 261] on button "10.5" at bounding box center [574, 253] width 299 height 34
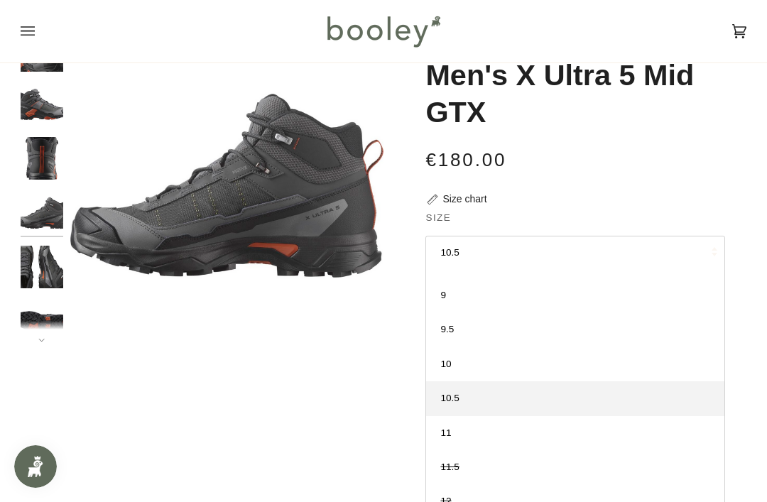
click at [206, 402] on div "Zoom Zoom" at bounding box center [383, 394] width 725 height 731
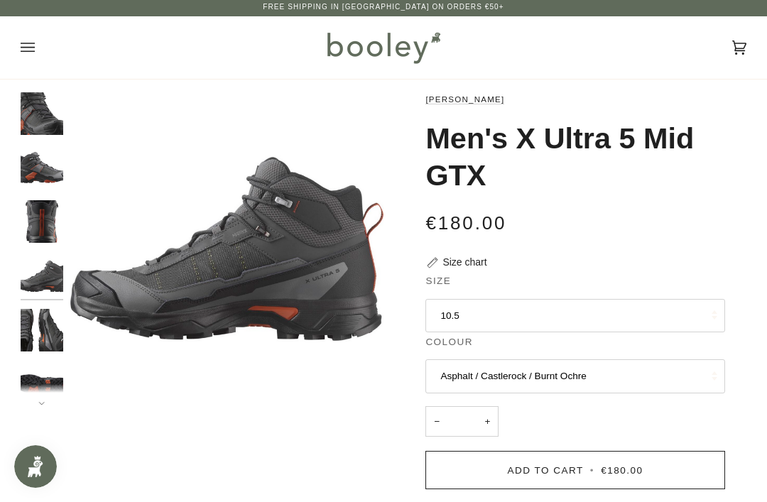
scroll to position [0, 0]
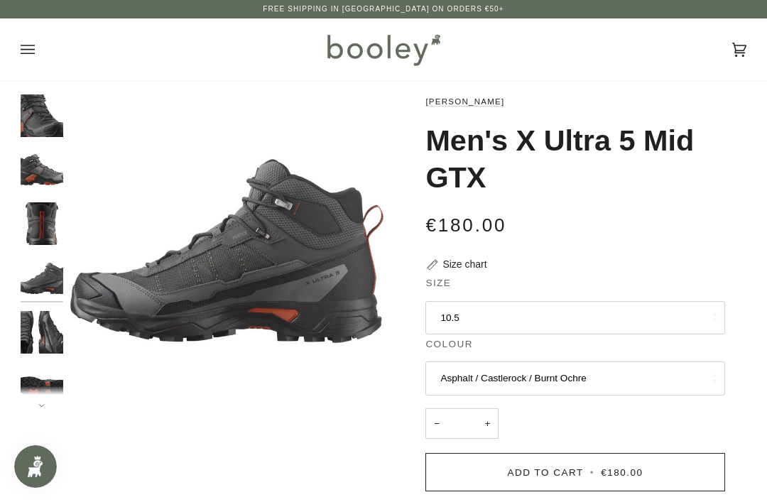
click at [38, 175] on img "Salomon Men's X Ultra 5 Mid GTX Asphalt / Castlerock / Burnt Ochre - Booley Gal…" at bounding box center [42, 169] width 43 height 43
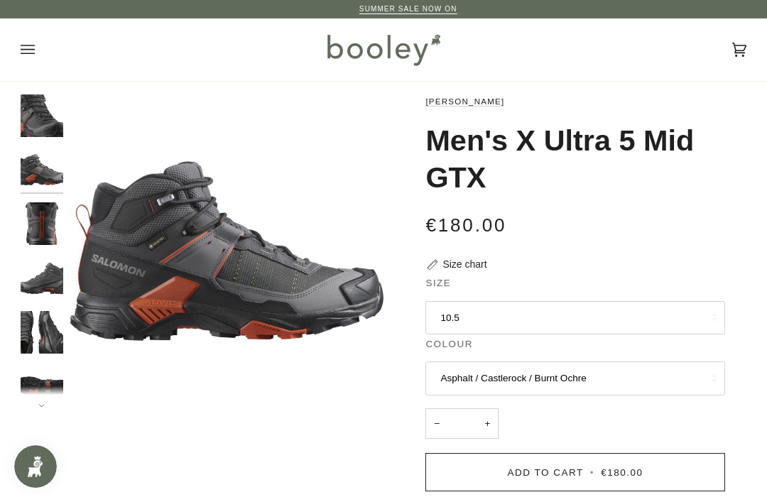
click at [35, 174] on img "Salomon Men's X Ultra 5 Mid GTX Asphalt / Castlerock / Burnt Ochre - Booley Gal…" at bounding box center [42, 169] width 43 height 43
click at [45, 228] on img "Salomon Men's X Ultra 5 Mid GTX Asphalt / Castlerock / Burnt Ochre - Booley Gal…" at bounding box center [42, 223] width 43 height 43
